Goal: Information Seeking & Learning: Check status

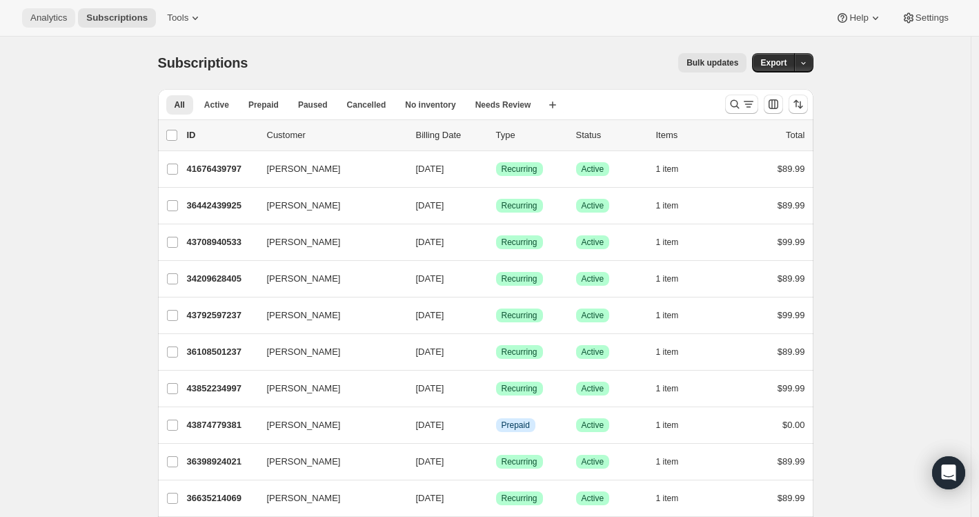
click at [35, 18] on span "Analytics" at bounding box center [48, 17] width 37 height 11
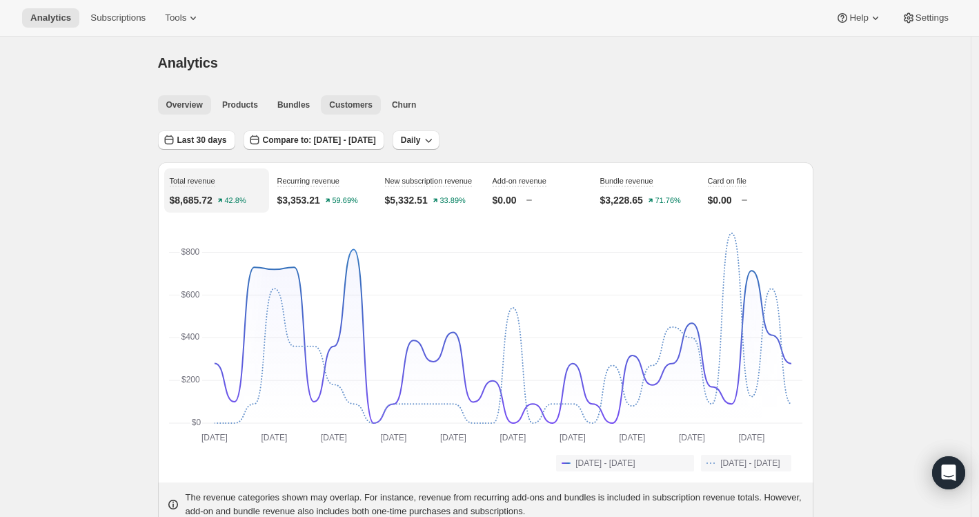
click at [357, 106] on span "Customers" at bounding box center [350, 104] width 43 height 11
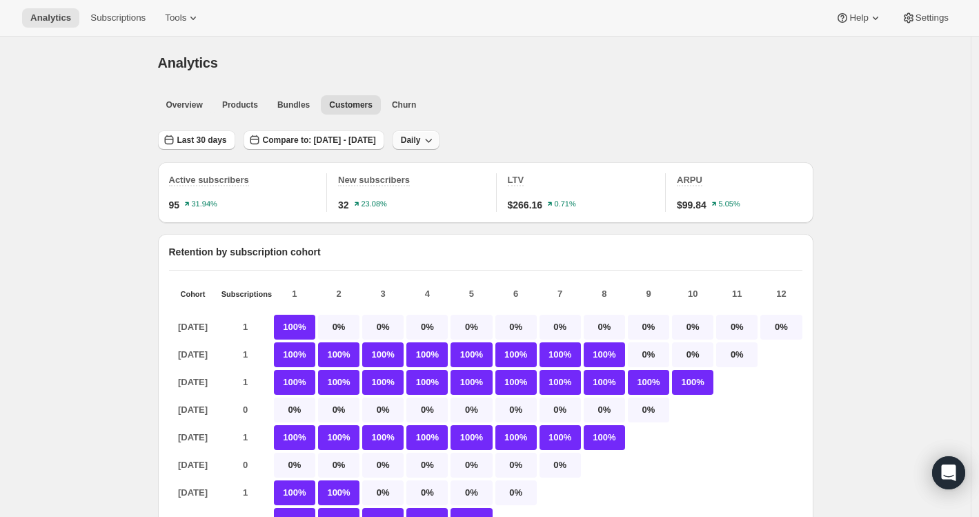
click at [421, 138] on span "Daily" at bounding box center [411, 139] width 20 height 11
click at [212, 146] on button "Last 30 days" at bounding box center [196, 139] width 77 height 19
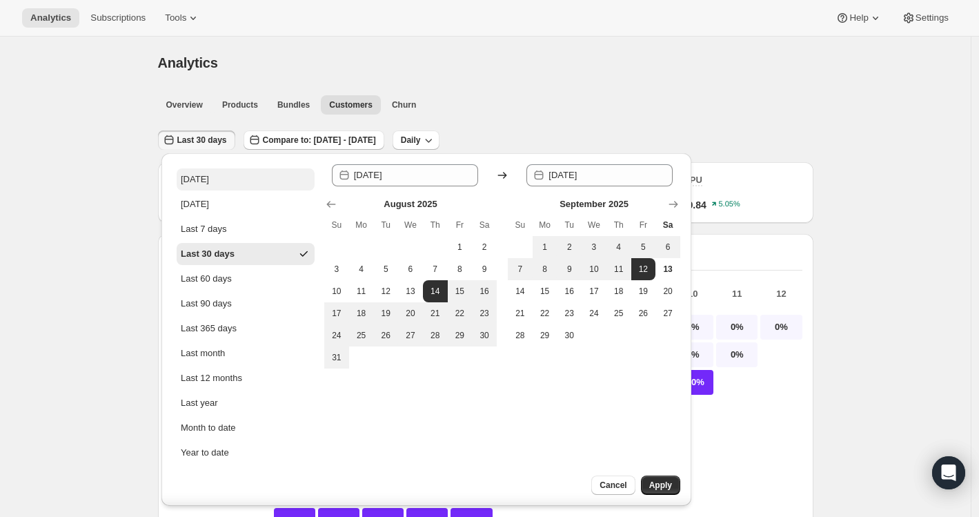
click at [212, 185] on button "[DATE]" at bounding box center [246, 179] width 138 height 22
type input "[DATE]"
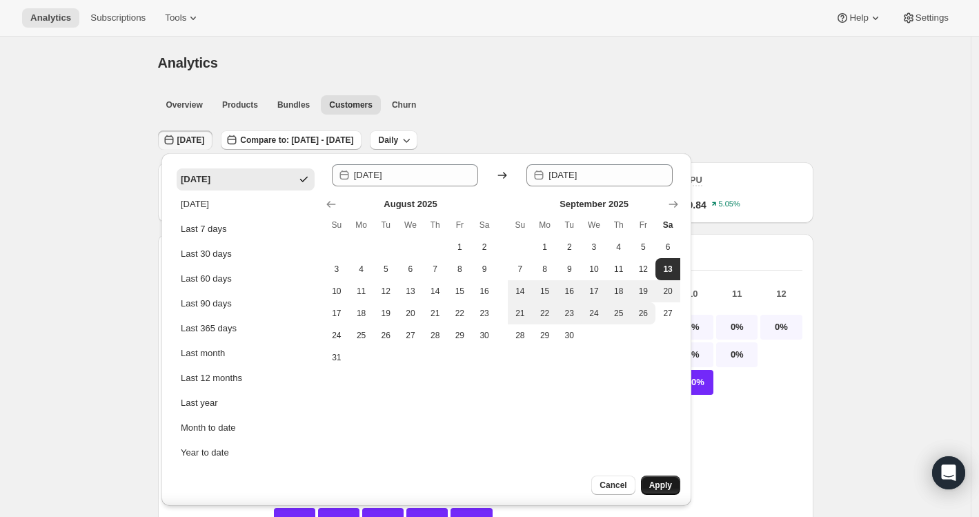
click at [655, 480] on span "Apply" at bounding box center [660, 484] width 23 height 11
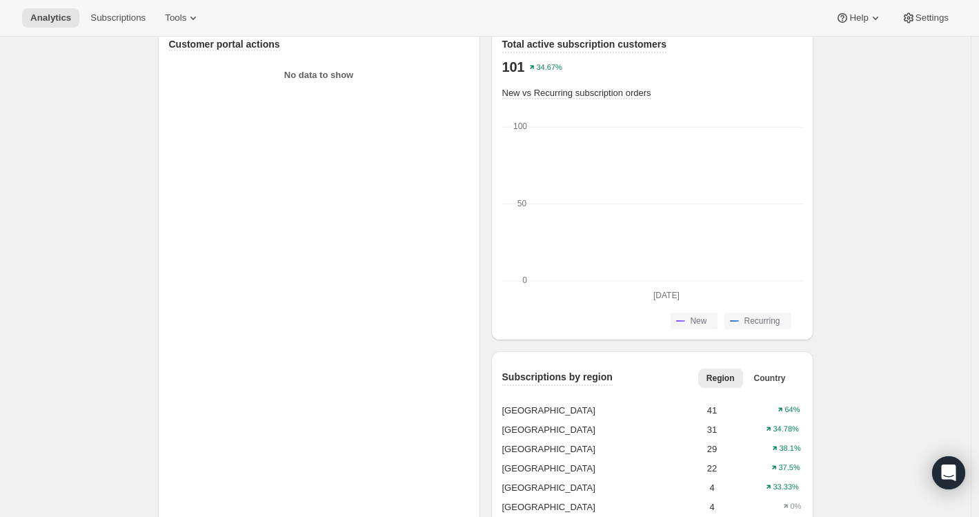
scroll to position [1076, 0]
click at [386, 334] on div "Customer portal actions No data to show" at bounding box center [319, 312] width 300 height 562
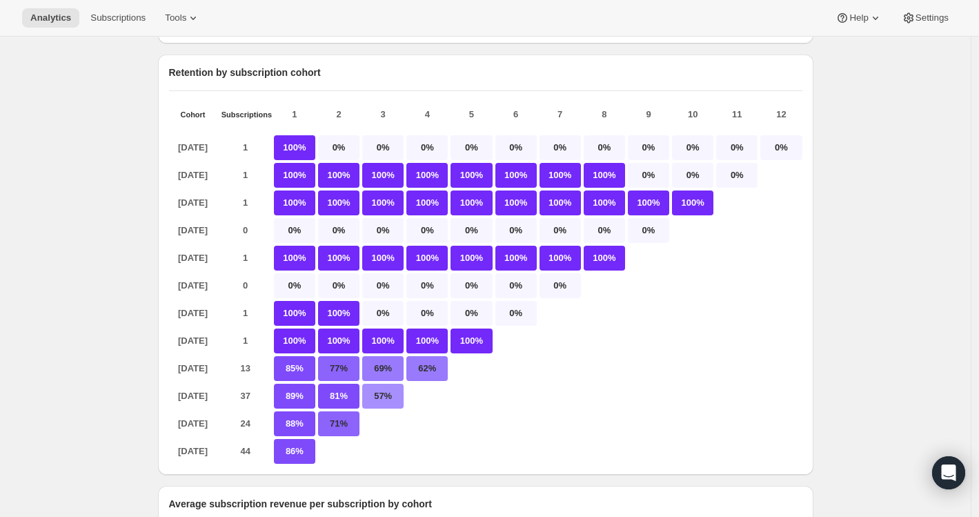
scroll to position [0, 0]
